Goal: Register for event/course

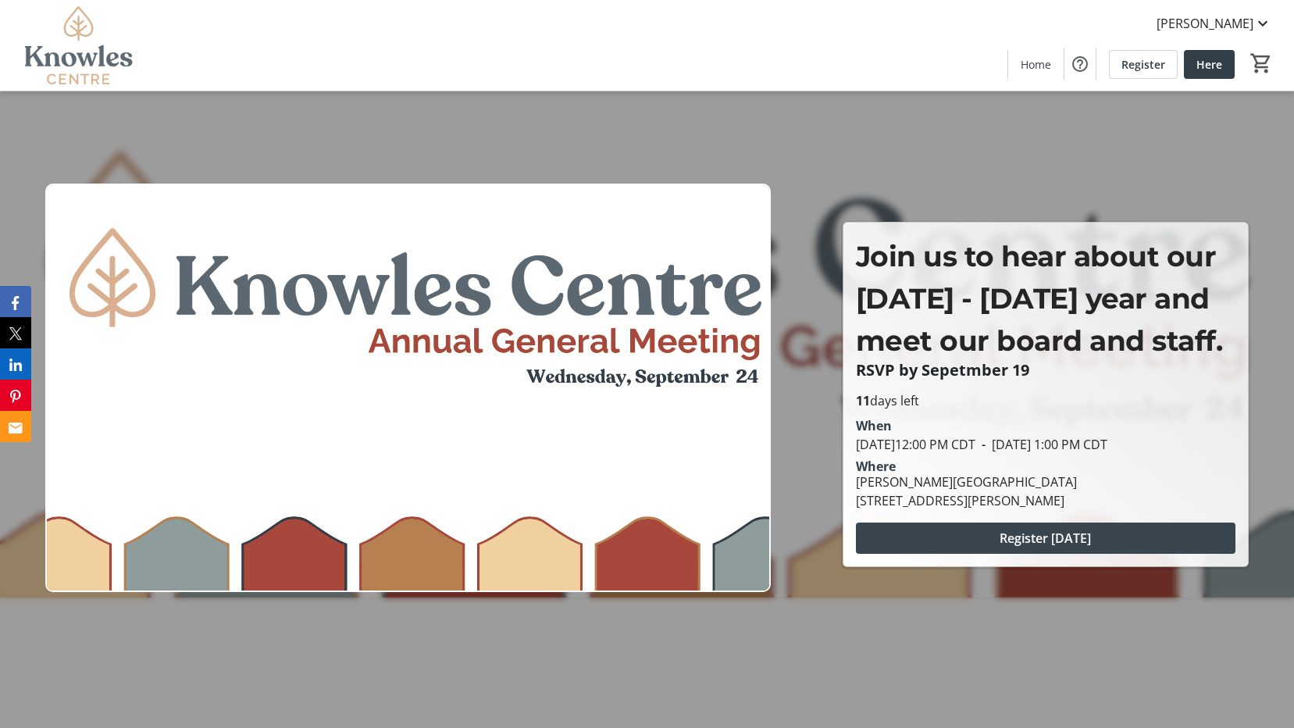
click at [956, 551] on span at bounding box center [1045, 537] width 379 height 37
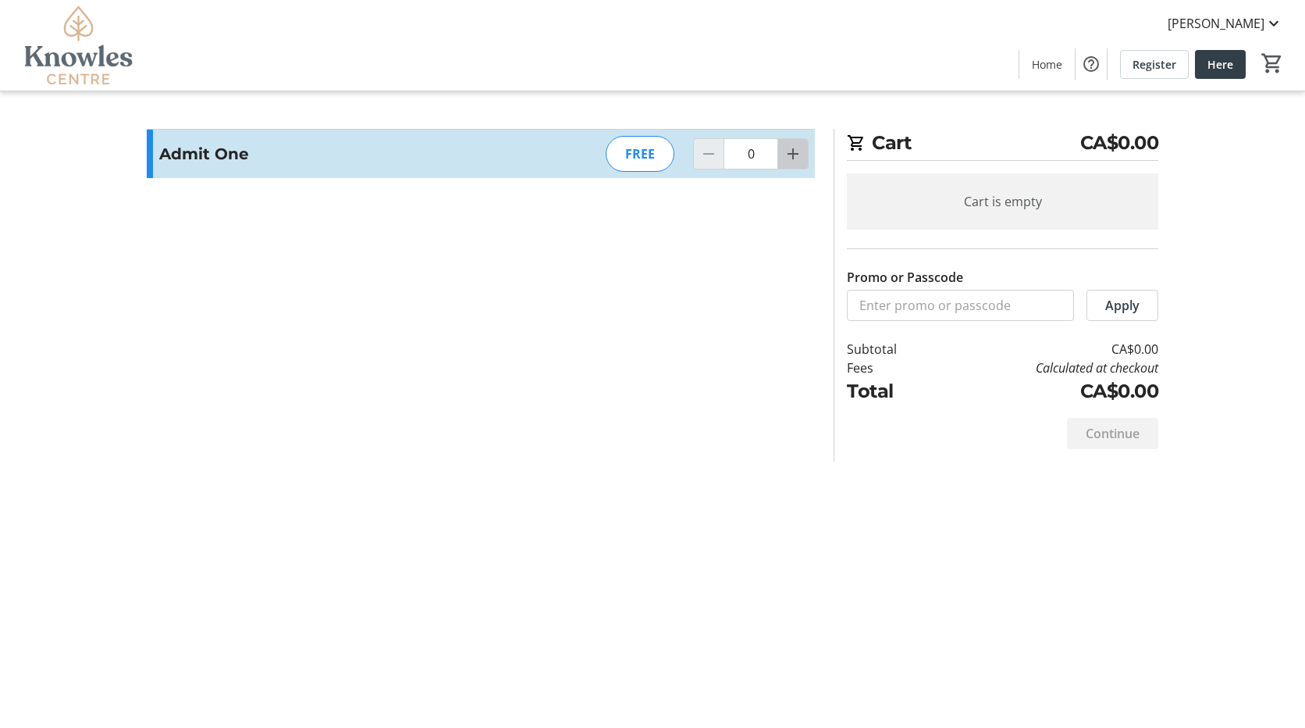
click at [796, 156] on mat-icon "Increment by one" at bounding box center [793, 153] width 19 height 19
type input "1"
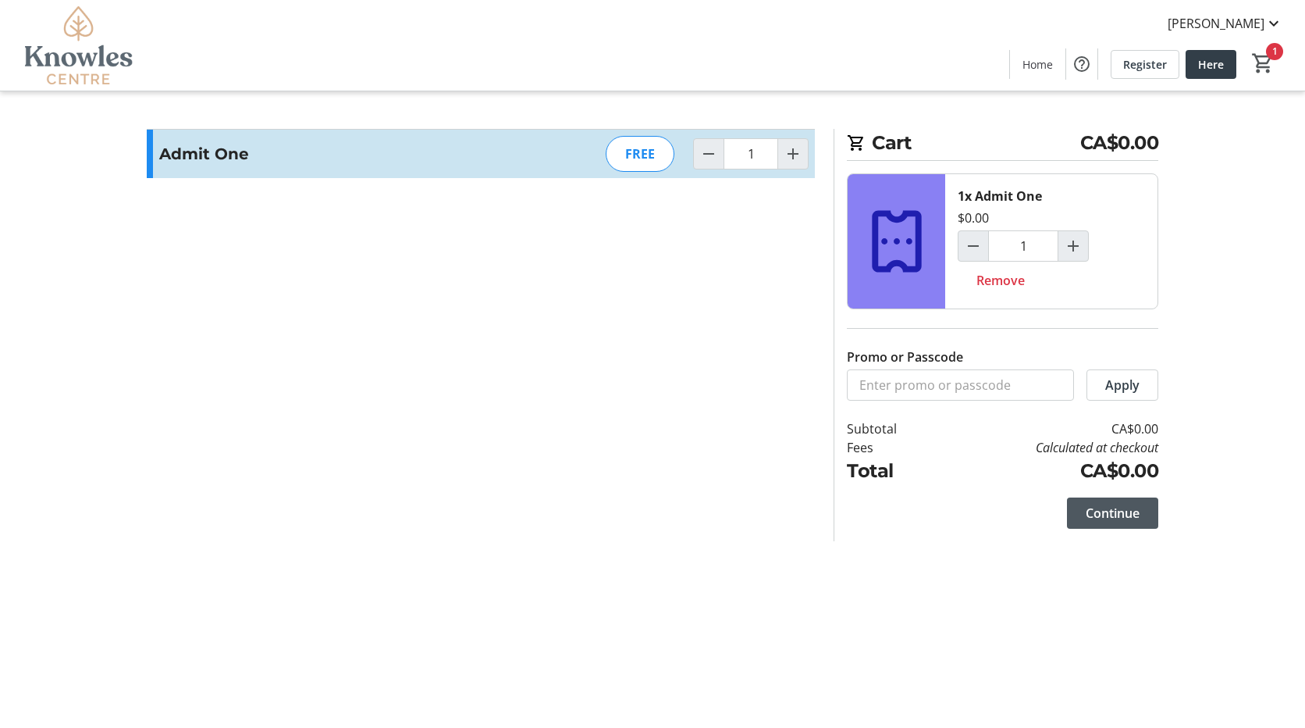
click at [1090, 511] on span "Continue" at bounding box center [1113, 513] width 54 height 19
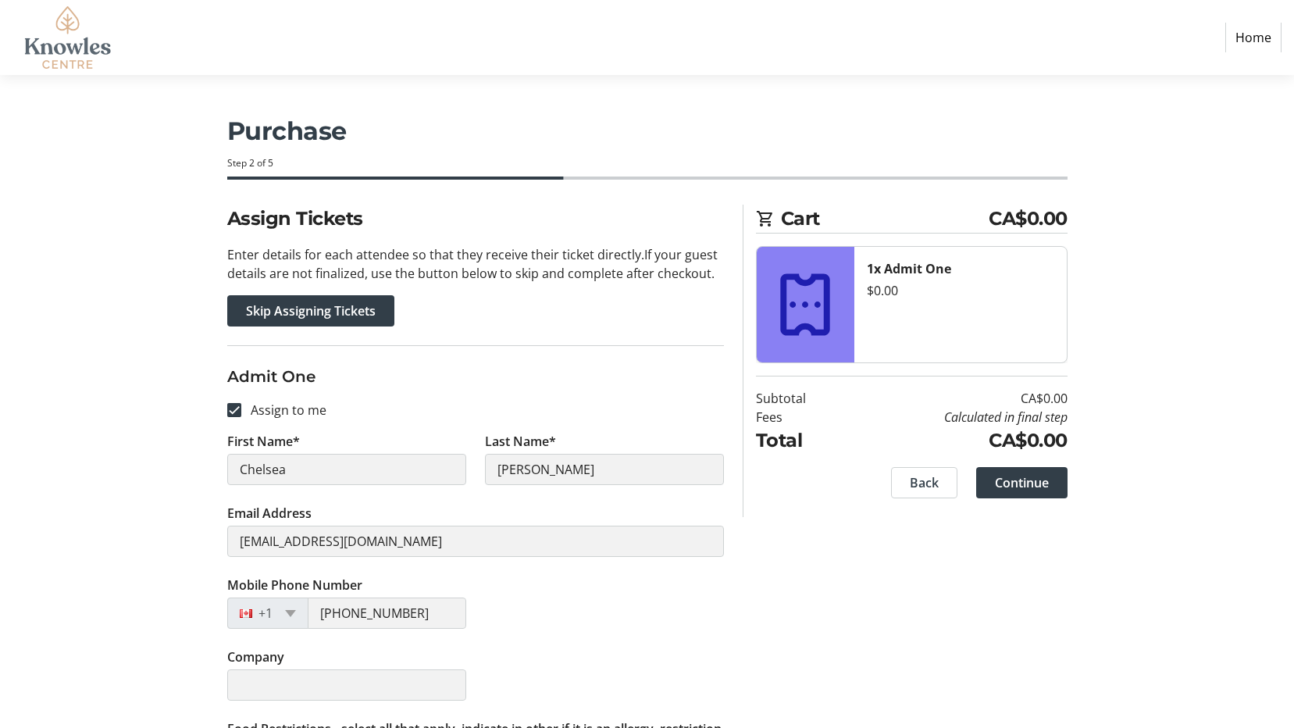
click at [358, 383] on h3 "Admit One" at bounding box center [475, 376] width 497 height 23
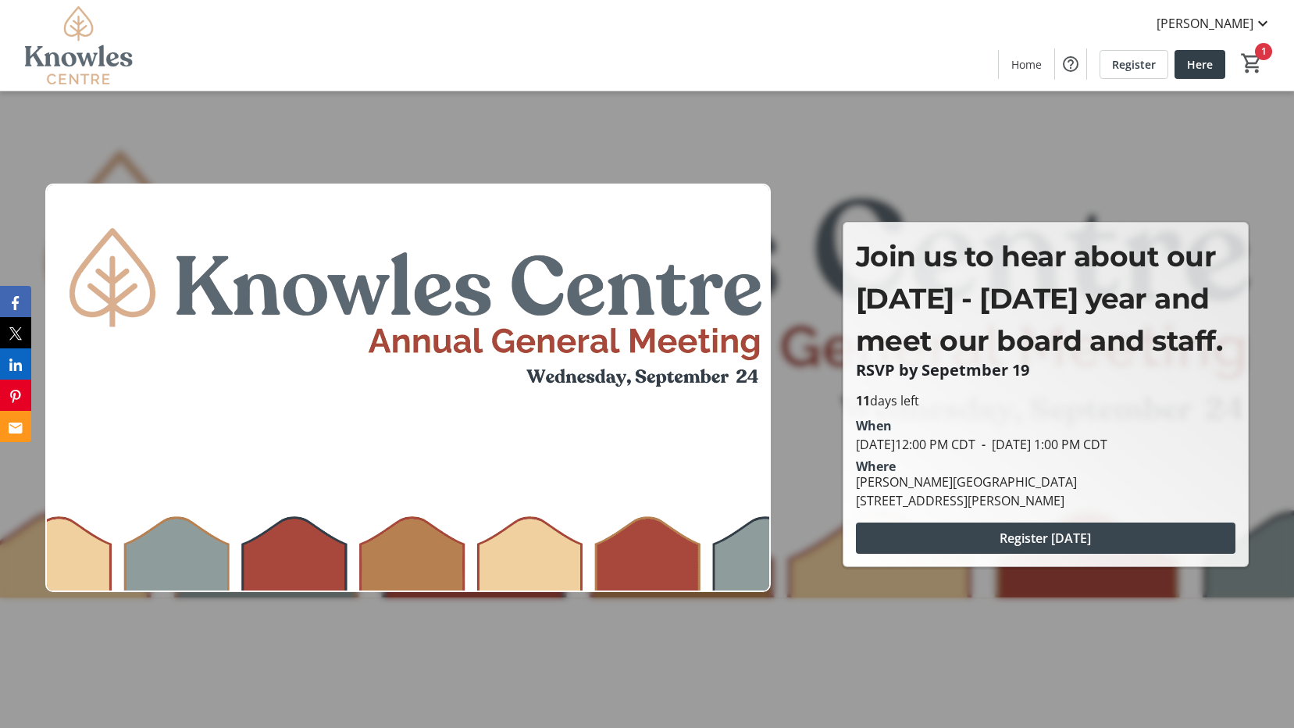
click at [1063, 543] on span "Register [DATE]" at bounding box center [1044, 538] width 91 height 19
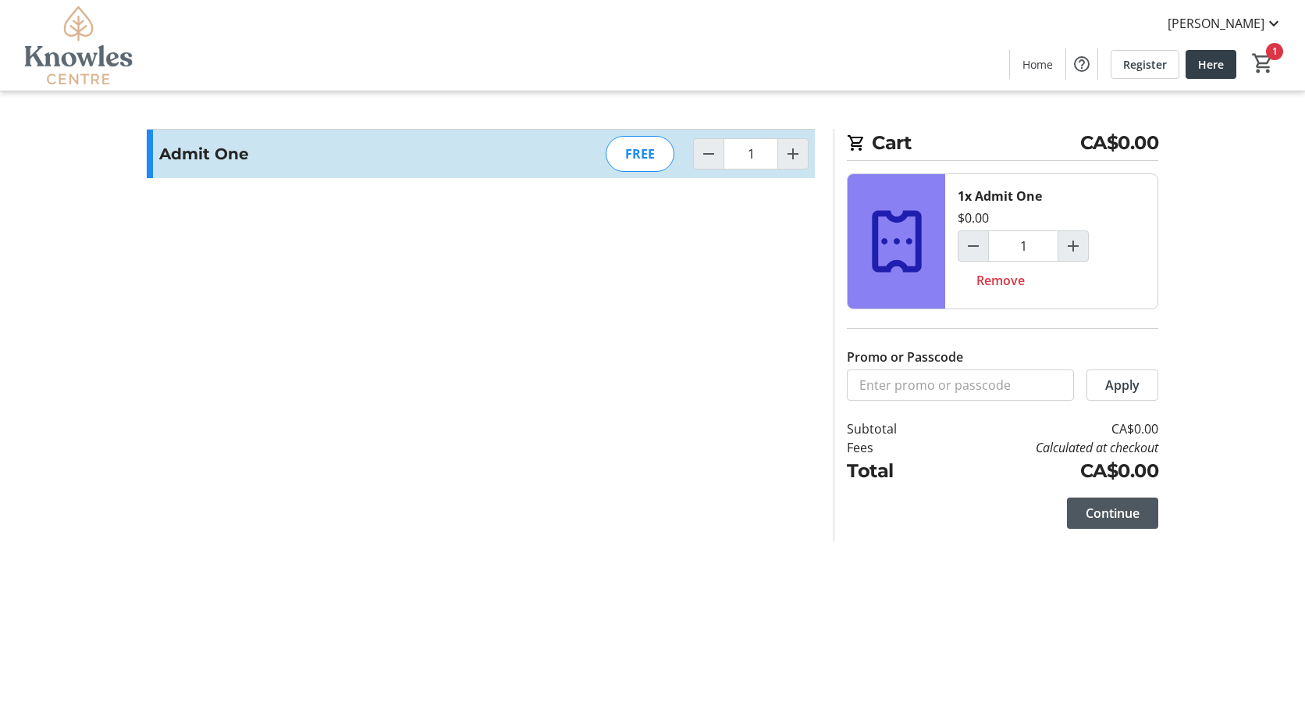
click at [1088, 505] on span "Continue" at bounding box center [1113, 513] width 54 height 19
